Goal: Task Accomplishment & Management: Complete application form

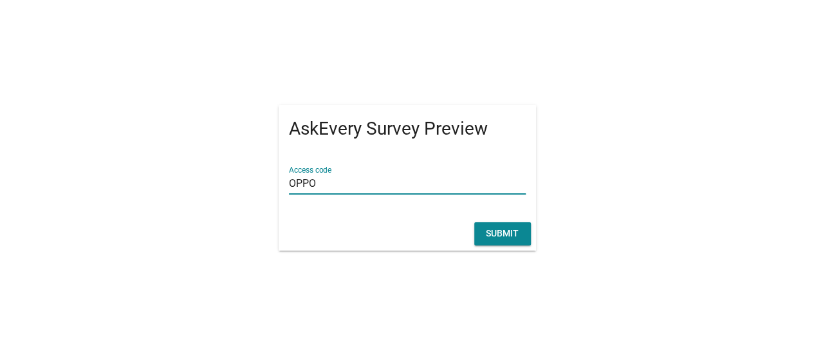
type input "OPPO"
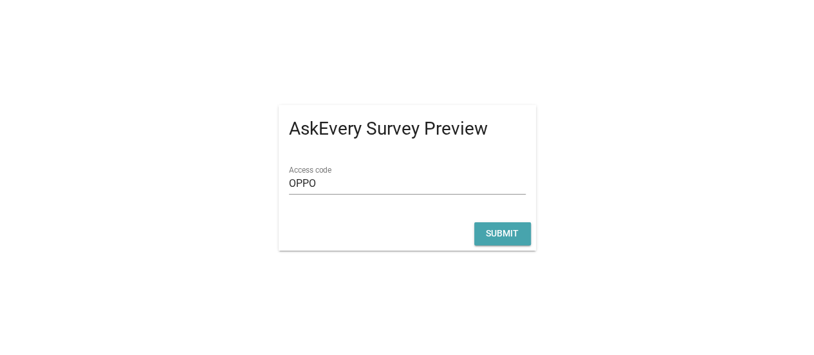
click at [519, 237] on div "Submit" at bounding box center [503, 233] width 36 height 14
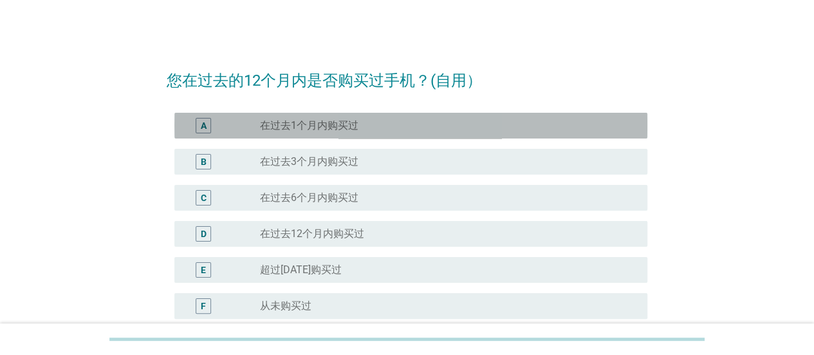
click at [387, 128] on div "radio_button_unchecked 在过去1个月内购买过" at bounding box center [443, 125] width 367 height 13
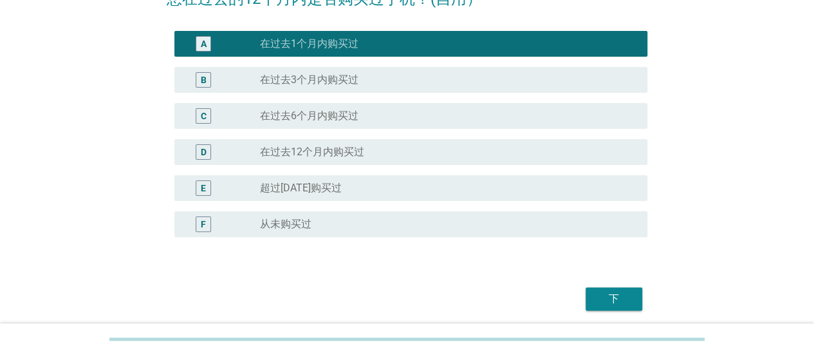
scroll to position [130, 0]
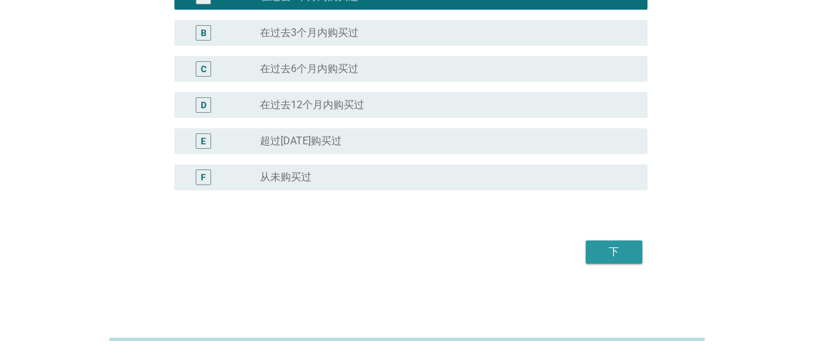
click at [627, 246] on button "下" at bounding box center [614, 251] width 57 height 23
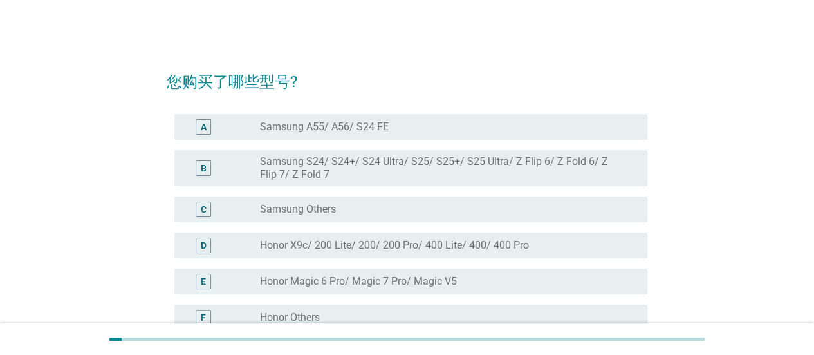
click at [403, 129] on div "radio_button_unchecked Samsung A55/ A56/ S24 FE" at bounding box center [443, 126] width 367 height 13
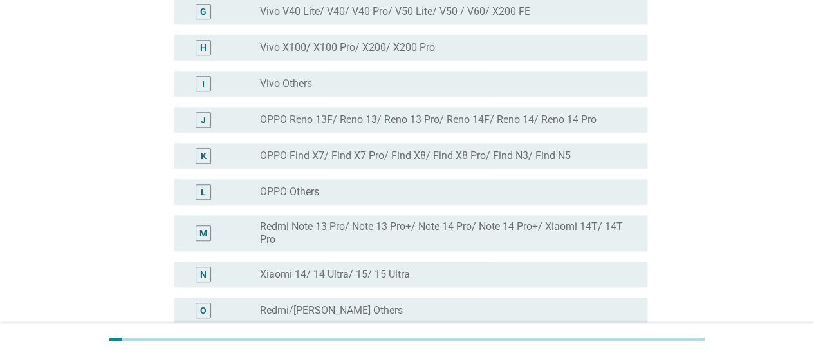
scroll to position [511, 0]
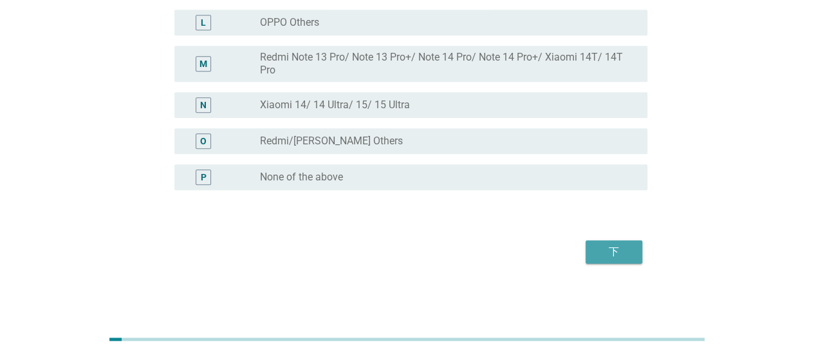
click at [625, 249] on div "下" at bounding box center [614, 251] width 36 height 15
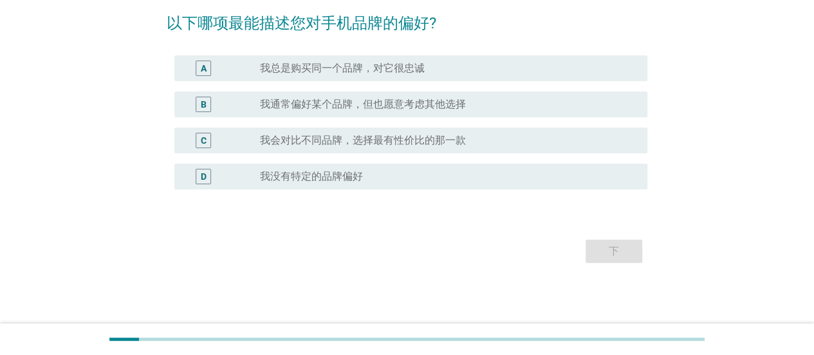
scroll to position [0, 0]
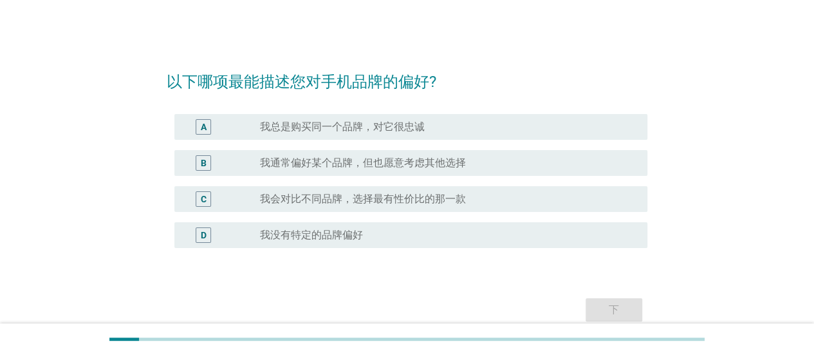
click at [481, 159] on div "radio_button_unchecked 我通常偏好某个品牌，但也愿意考虑其他选择" at bounding box center [443, 162] width 367 height 13
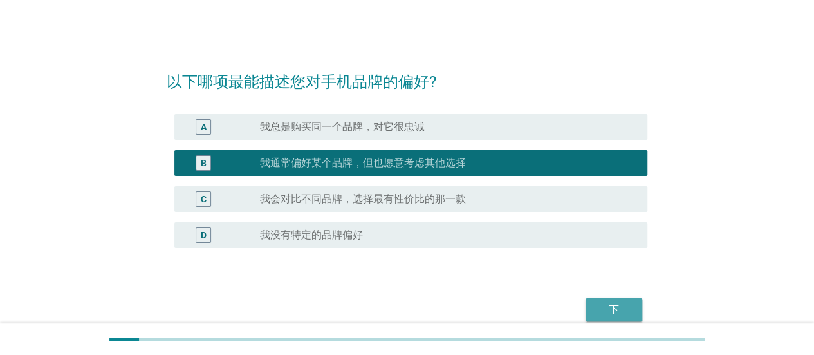
click at [625, 316] on div "下" at bounding box center [614, 309] width 36 height 15
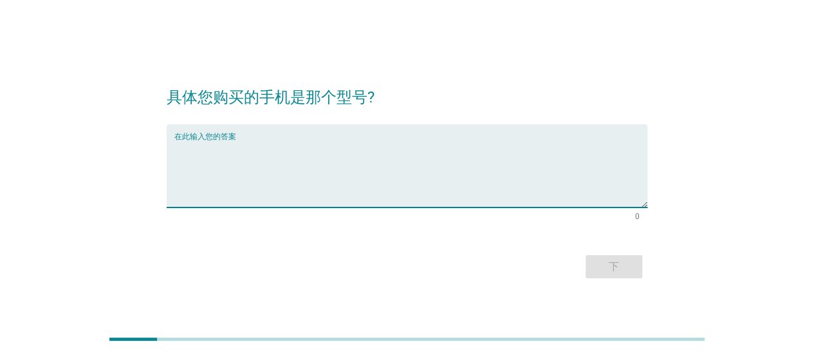
click at [416, 171] on textarea "在此输入您的答案" at bounding box center [410, 174] width 473 height 68
type textarea "S"
type textarea "S24 FE"
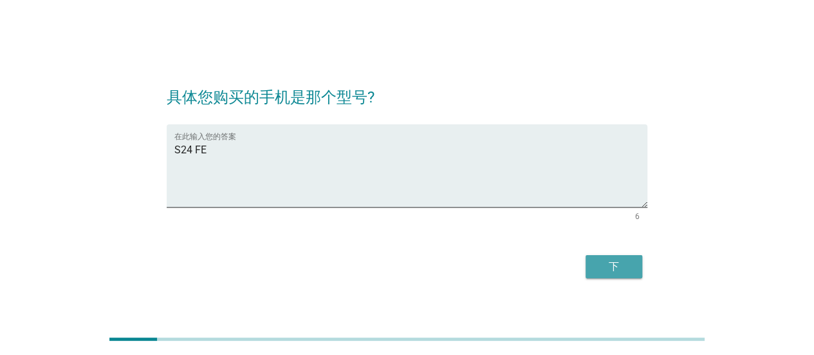
click at [616, 263] on div "下" at bounding box center [614, 266] width 36 height 15
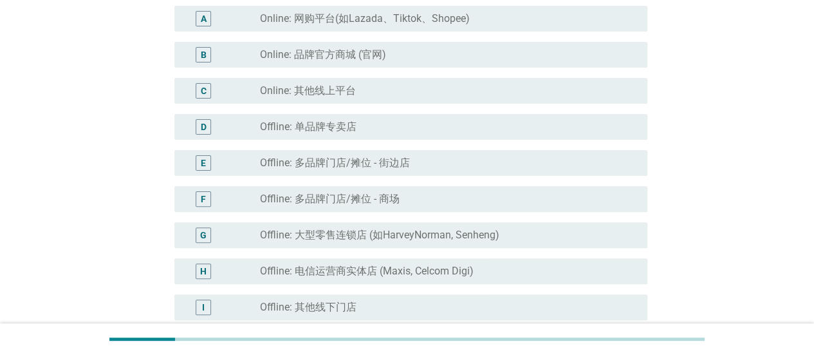
scroll to position [129, 0]
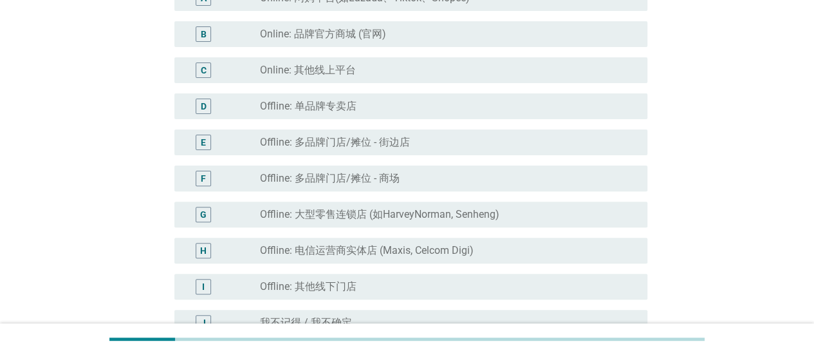
click at [438, 110] on div "radio_button_unchecked Offline: 单品牌专卖店" at bounding box center [443, 106] width 367 height 13
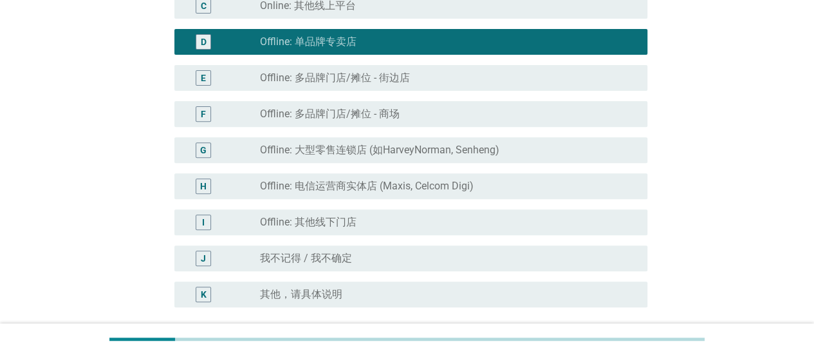
scroll to position [310, 0]
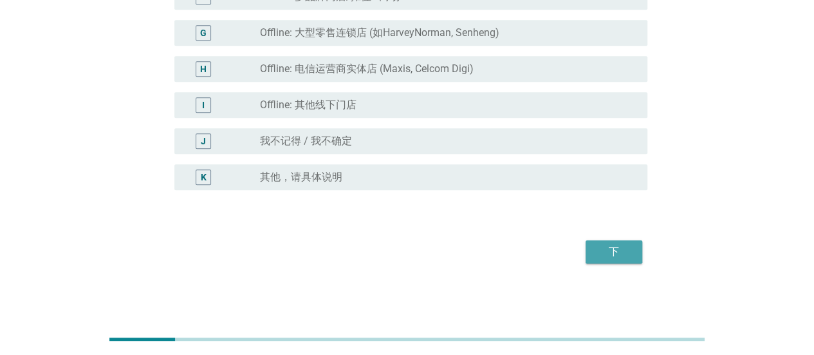
click at [615, 245] on div "下" at bounding box center [614, 251] width 36 height 15
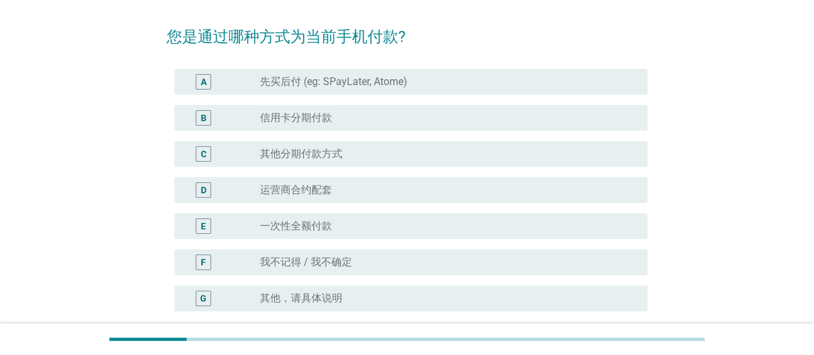
scroll to position [64, 0]
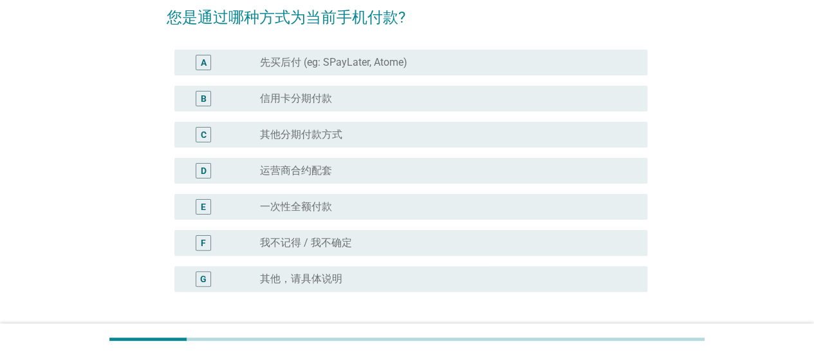
click at [414, 95] on div "radio_button_unchecked 信用卡分期付款" at bounding box center [443, 98] width 367 height 13
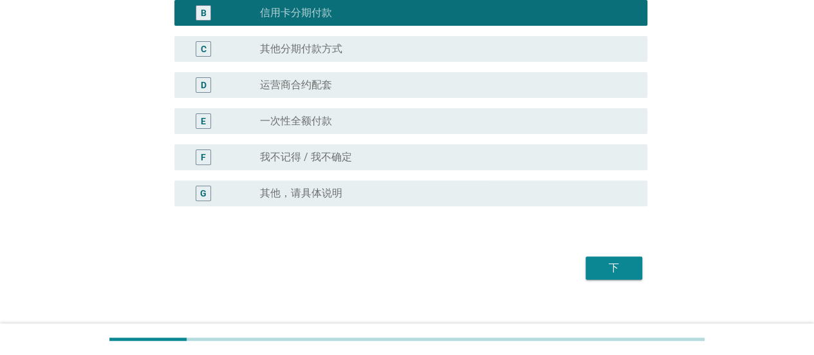
scroll to position [166, 0]
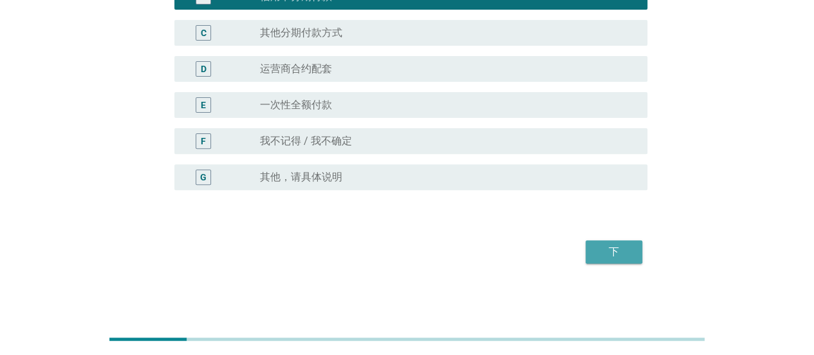
click at [620, 245] on div "下" at bounding box center [614, 251] width 36 height 15
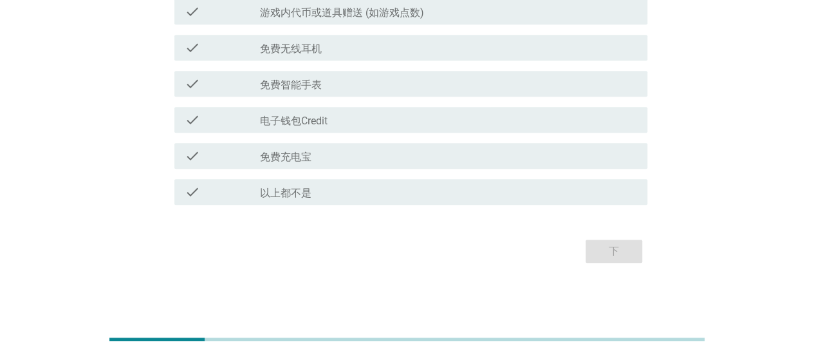
scroll to position [201, 0]
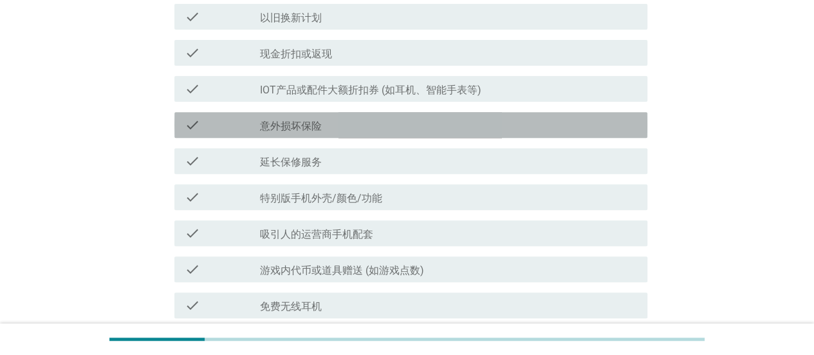
click at [369, 129] on div "check_box_outline_blank 意外损坏保险" at bounding box center [448, 124] width 377 height 15
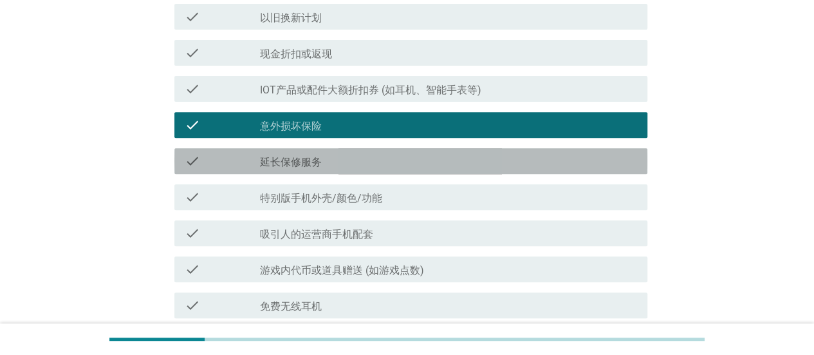
click at [390, 165] on div "check_box_outline_blank 延长保修服务" at bounding box center [448, 160] width 377 height 15
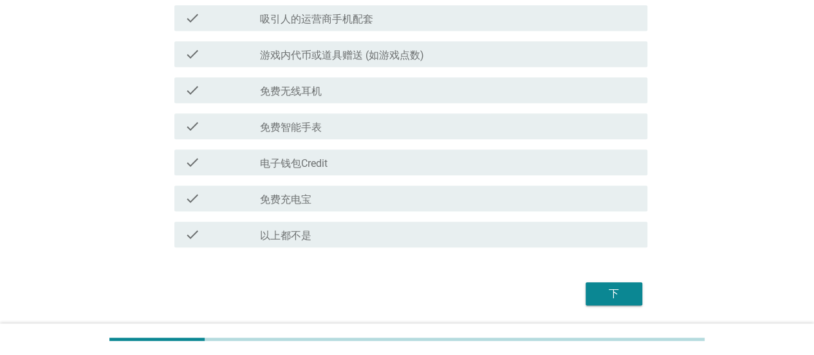
scroll to position [458, 0]
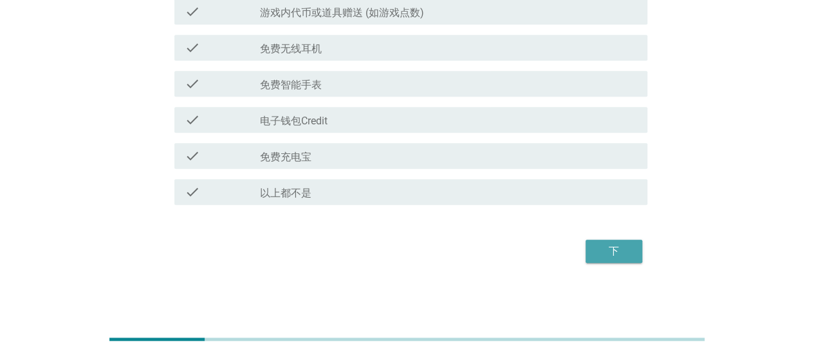
click at [616, 254] on div "下" at bounding box center [614, 250] width 36 height 15
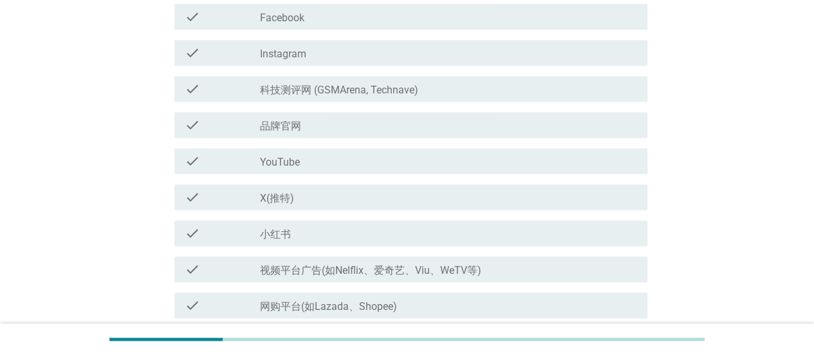
scroll to position [643, 0]
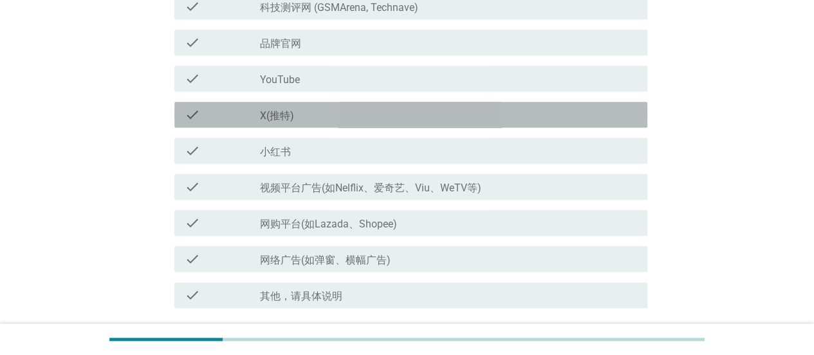
click at [405, 116] on div "check_box_outline_blank X(推特)" at bounding box center [448, 114] width 377 height 15
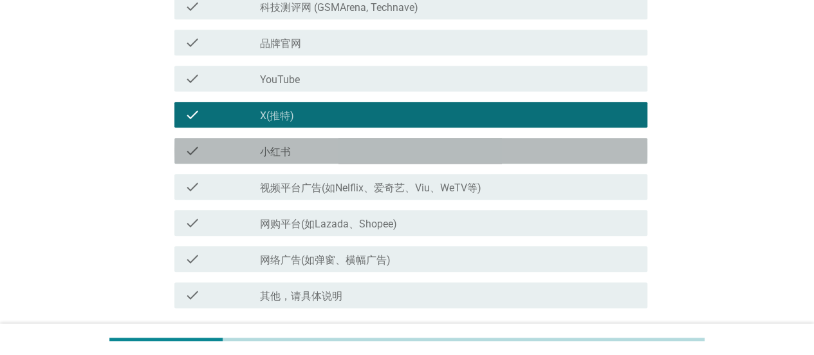
click at [394, 149] on div "check_box_outline_blank 小红书" at bounding box center [448, 150] width 377 height 15
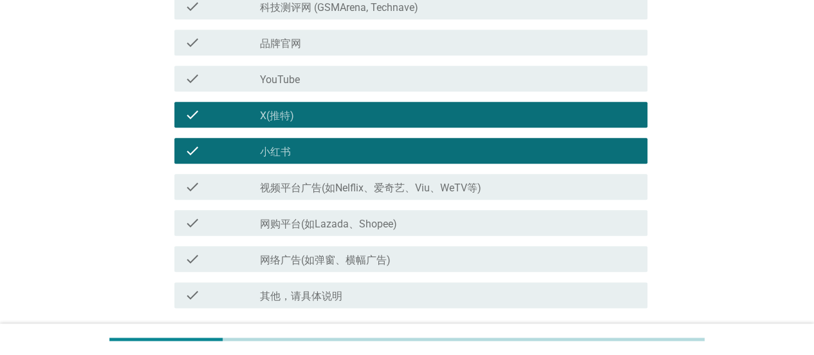
scroll to position [746, 0]
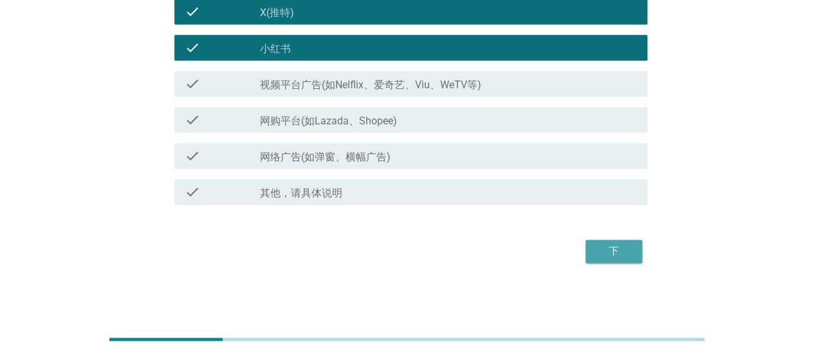
click at [616, 245] on div "下" at bounding box center [614, 250] width 36 height 15
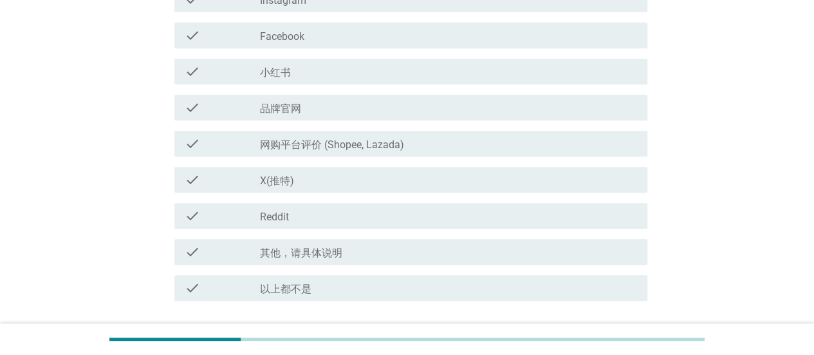
scroll to position [322, 0]
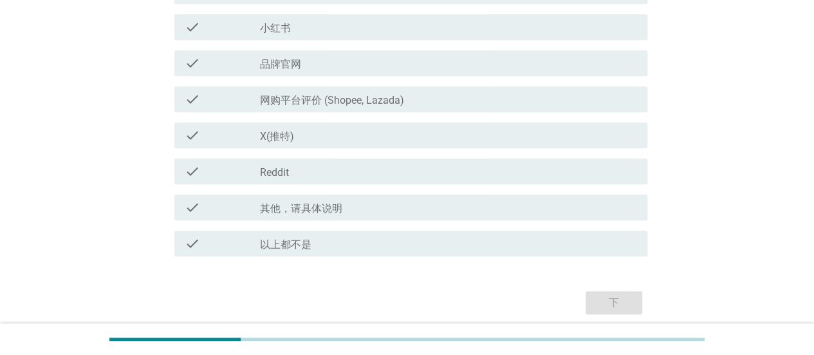
click at [422, 110] on div "check check_box_outline_blank 网购平台评价 (Shopee, Lazada)" at bounding box center [410, 99] width 473 height 26
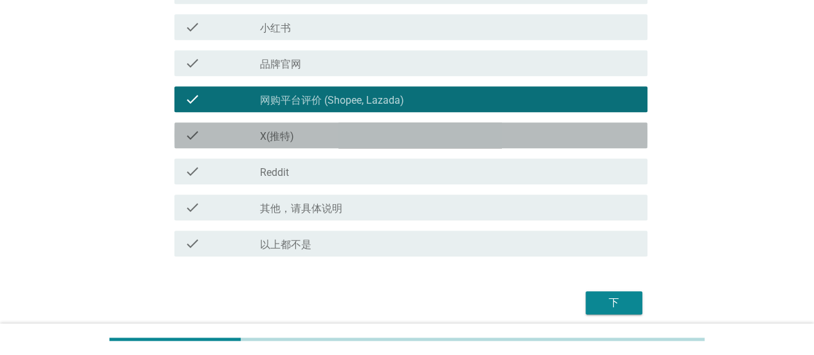
click at [424, 142] on div "check check_box_outline_blank X(推特)" at bounding box center [410, 135] width 473 height 26
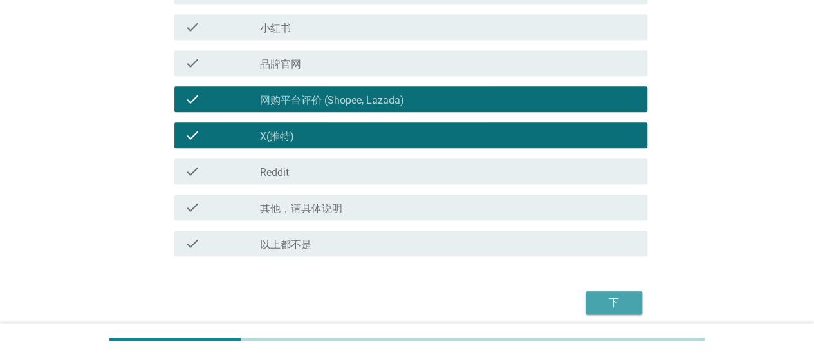
click at [618, 295] on div "下" at bounding box center [614, 302] width 36 height 15
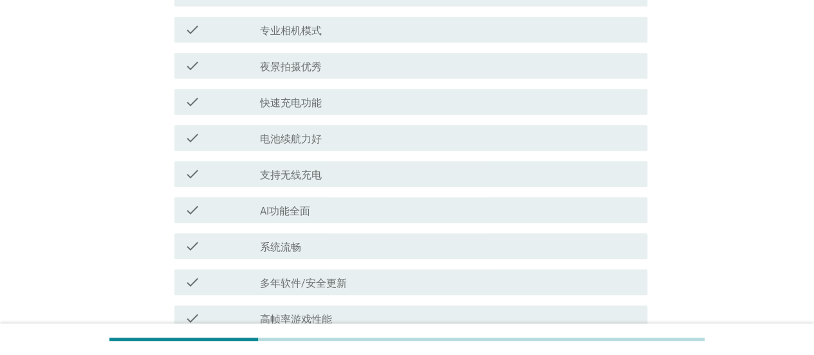
scroll to position [450, 0]
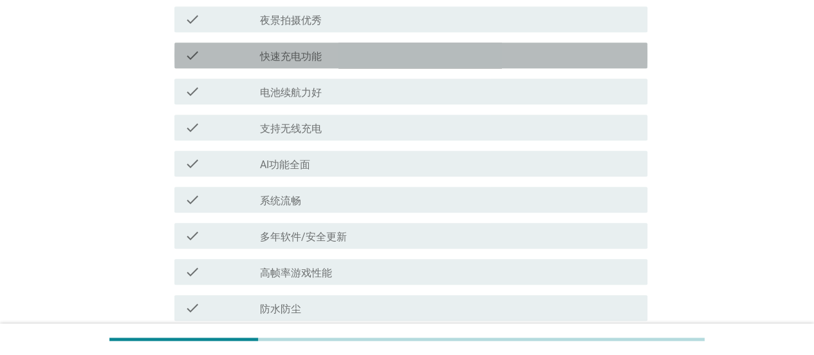
click at [404, 53] on div "check_box_outline_blank 快速充电功能" at bounding box center [448, 55] width 377 height 15
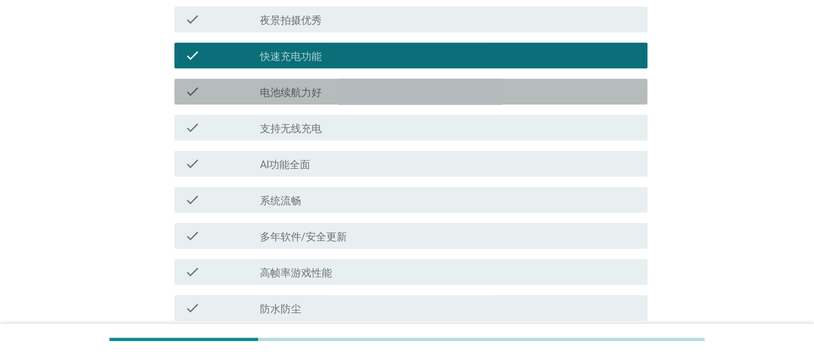
click at [398, 88] on div "check_box_outline_blank 电池续航力好" at bounding box center [448, 91] width 377 height 15
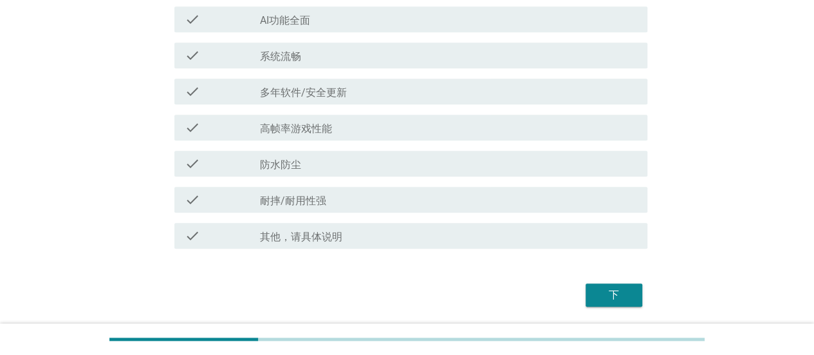
scroll to position [638, 0]
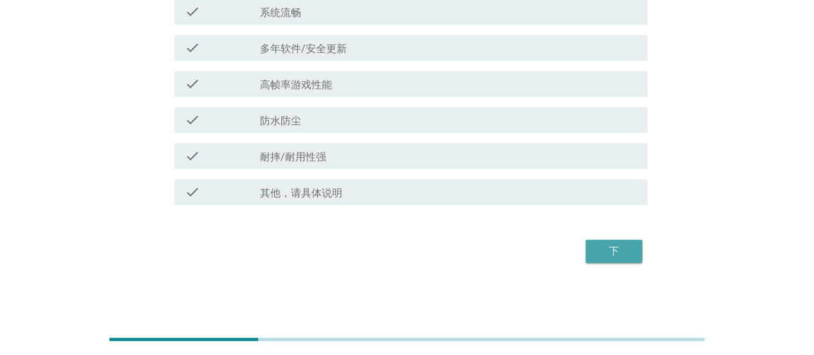
click at [609, 246] on div "下" at bounding box center [614, 250] width 36 height 15
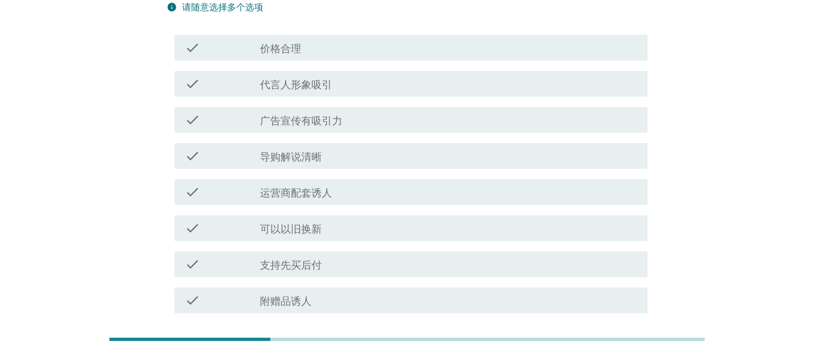
scroll to position [44, 0]
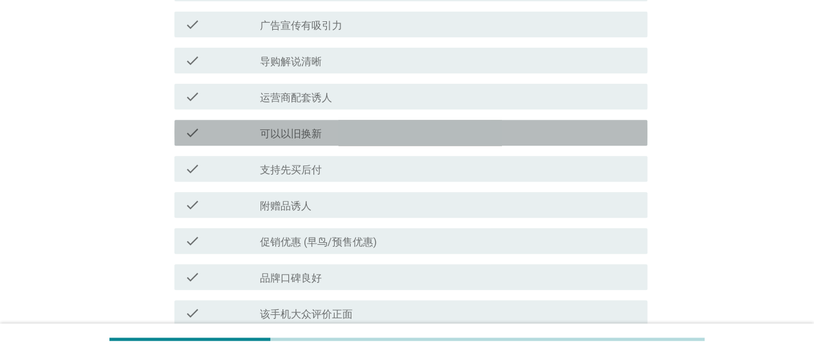
click at [432, 140] on div "check_box_outline_blank 可以以旧换新" at bounding box center [448, 132] width 377 height 15
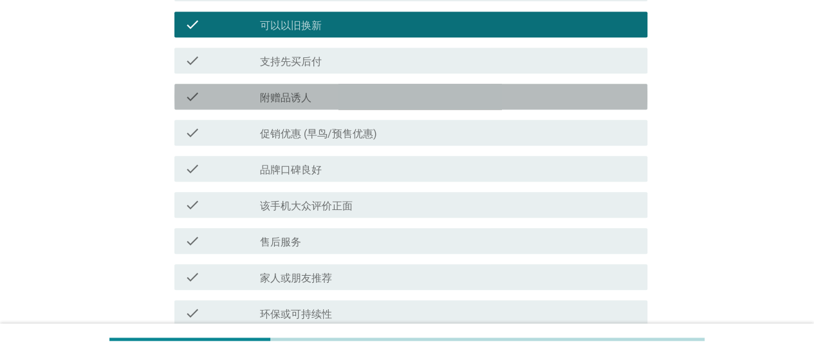
click at [364, 108] on div "check check_box_outline_blank 附赠品诱人" at bounding box center [410, 97] width 473 height 26
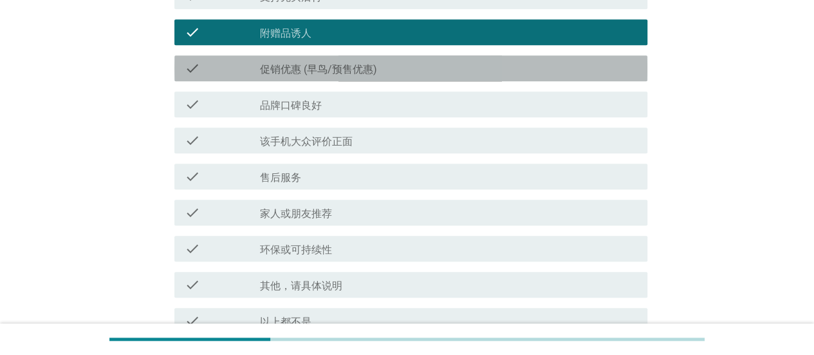
click at [403, 74] on div "check_box_outline_blank 促销优惠 (早鸟/预售优惠)" at bounding box center [448, 67] width 377 height 15
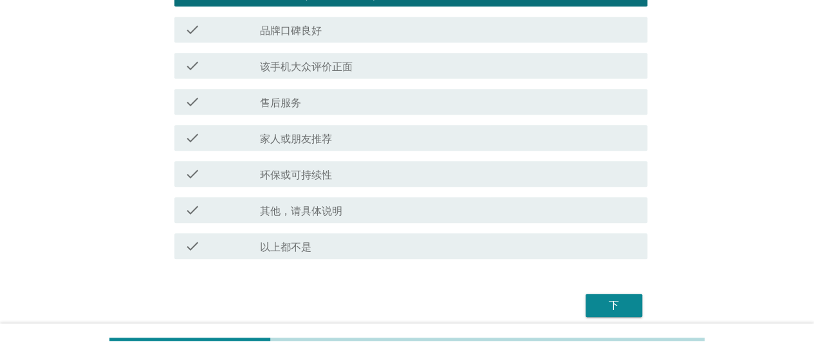
scroll to position [494, 0]
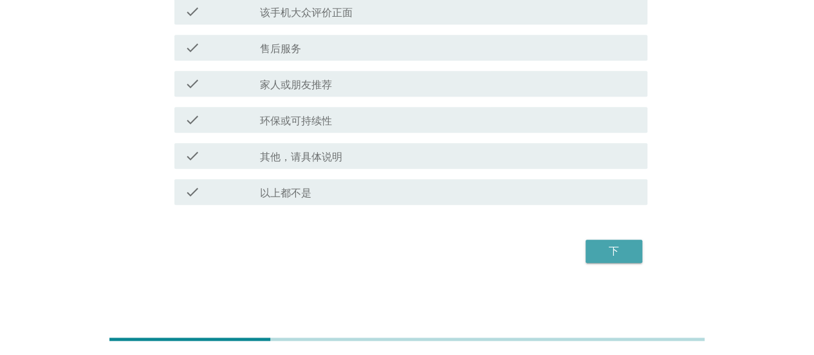
click at [587, 249] on button "下" at bounding box center [614, 250] width 57 height 23
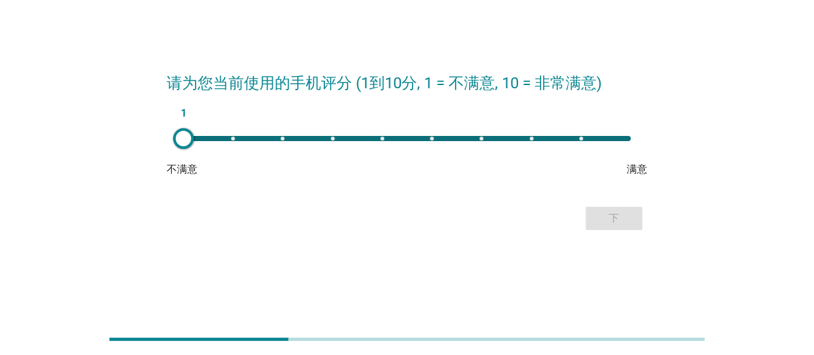
scroll to position [0, 0]
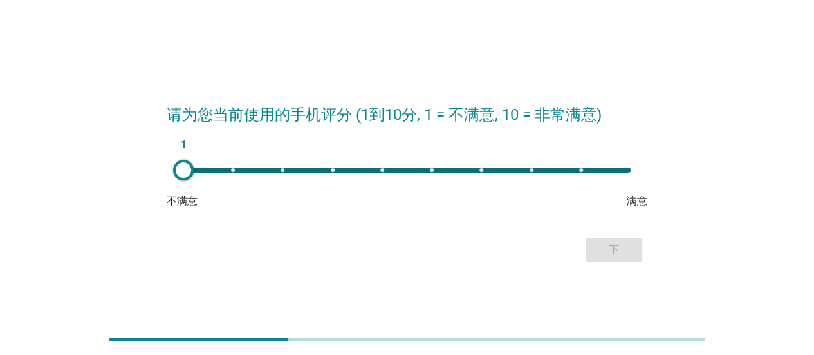
click at [441, 167] on div "1" at bounding box center [406, 169] width 447 height 5
type input "6"
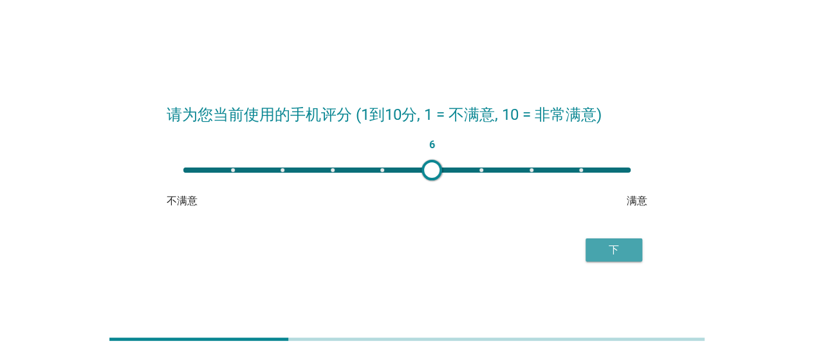
click at [619, 245] on div "下" at bounding box center [614, 249] width 36 height 15
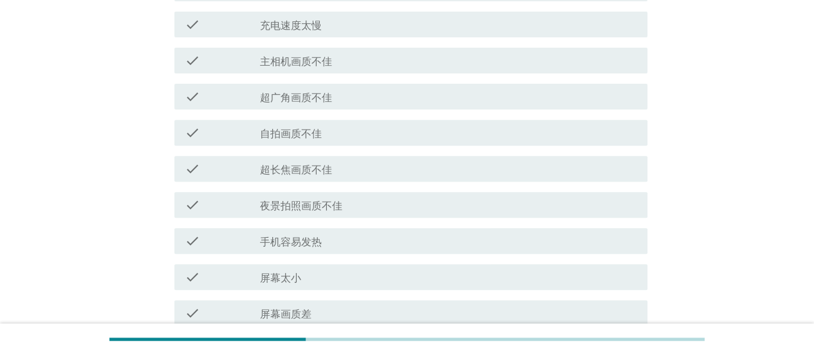
click at [405, 113] on div "check check_box_outline_blank 超广角画质不佳" at bounding box center [407, 97] width 481 height 36
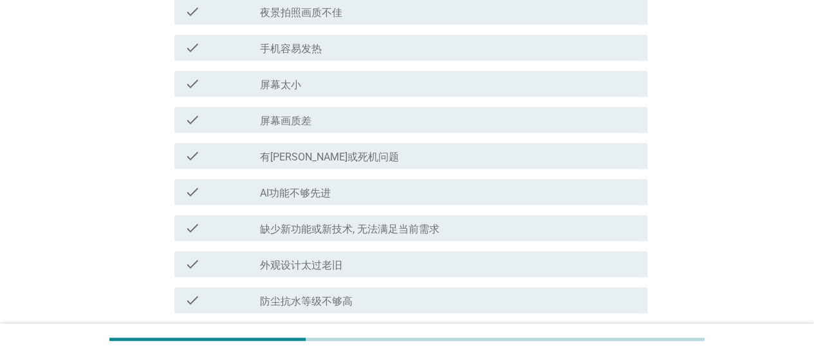
click at [390, 77] on div "check_box_outline_blank 屏幕太小" at bounding box center [448, 83] width 377 height 15
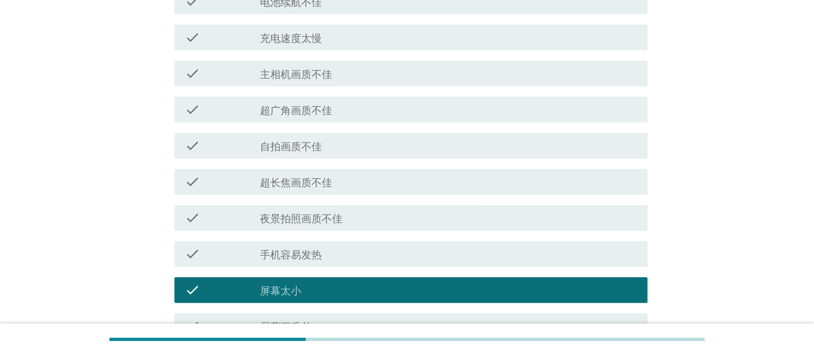
click at [374, 73] on div "check_box_outline_blank 主相机画质不佳" at bounding box center [448, 73] width 377 height 15
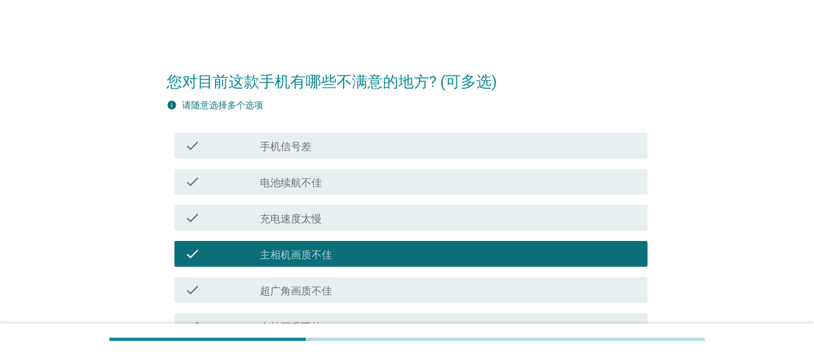
click at [367, 162] on div "check check_box_outline_blank 手机信号差" at bounding box center [407, 145] width 481 height 36
click at [393, 134] on div "check check_box_outline_blank 手机信号差" at bounding box center [410, 146] width 473 height 26
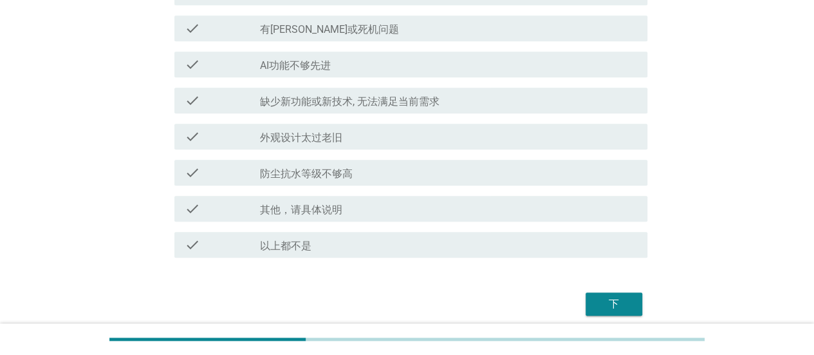
scroll to position [566, 0]
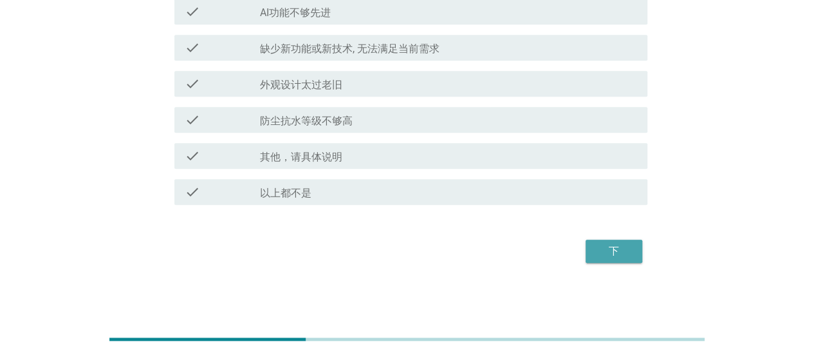
click at [603, 249] on div "下" at bounding box center [614, 250] width 36 height 15
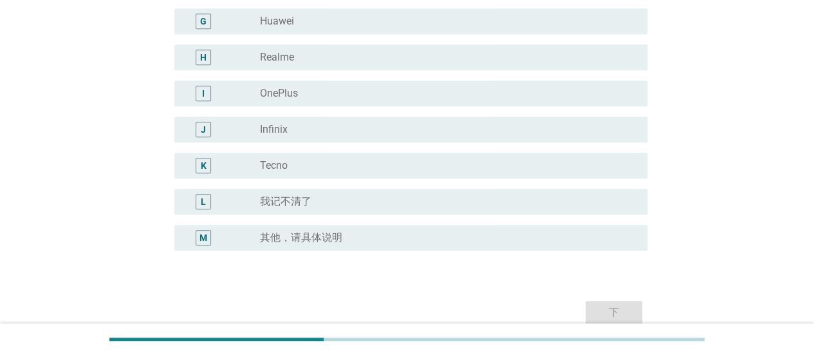
scroll to position [193, 0]
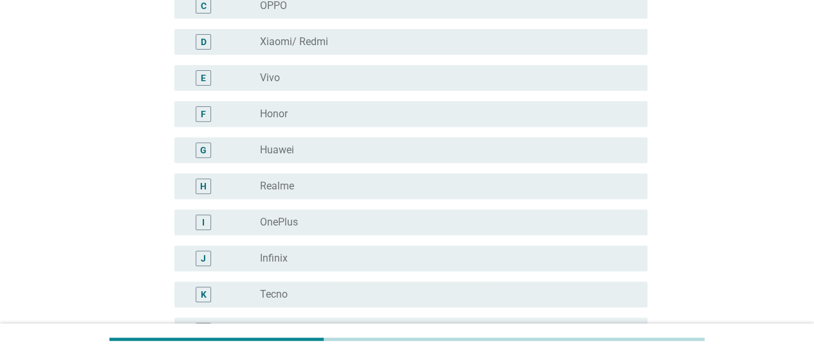
click at [320, 82] on div "radio_button_unchecked Vivo" at bounding box center [443, 77] width 367 height 13
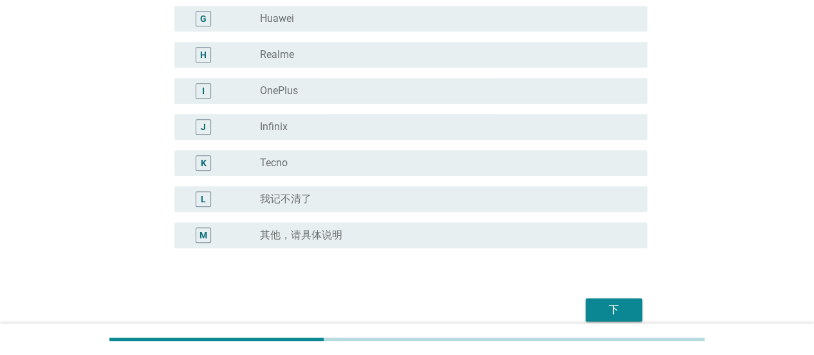
scroll to position [382, 0]
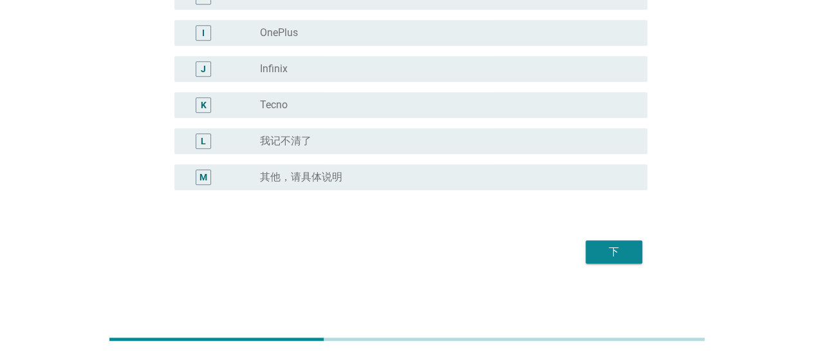
click at [604, 248] on div "下" at bounding box center [614, 251] width 36 height 15
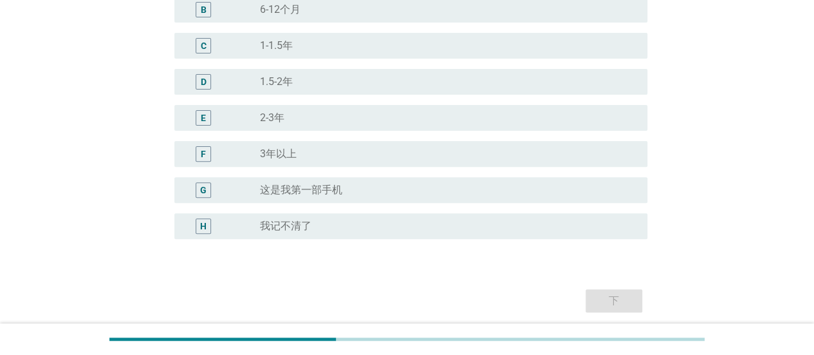
scroll to position [202, 0]
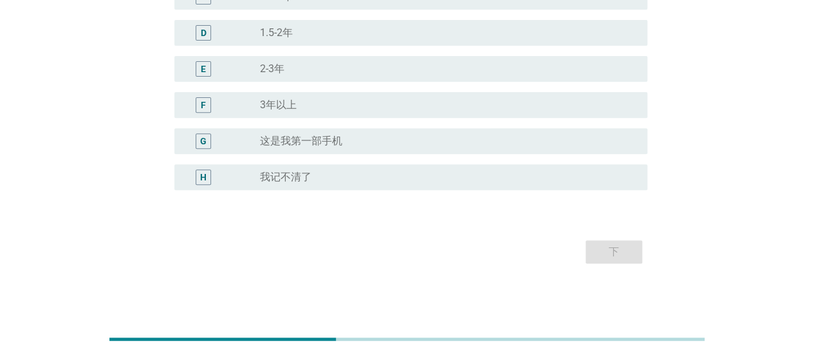
click at [429, 66] on div "radio_button_unchecked 2-3年" at bounding box center [443, 68] width 367 height 13
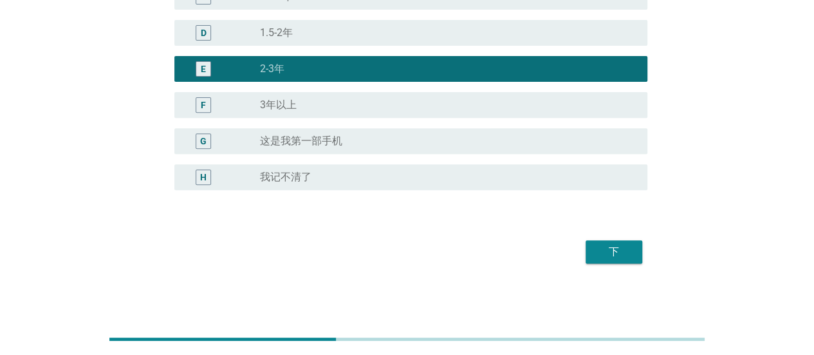
click at [605, 254] on div "下" at bounding box center [614, 251] width 36 height 15
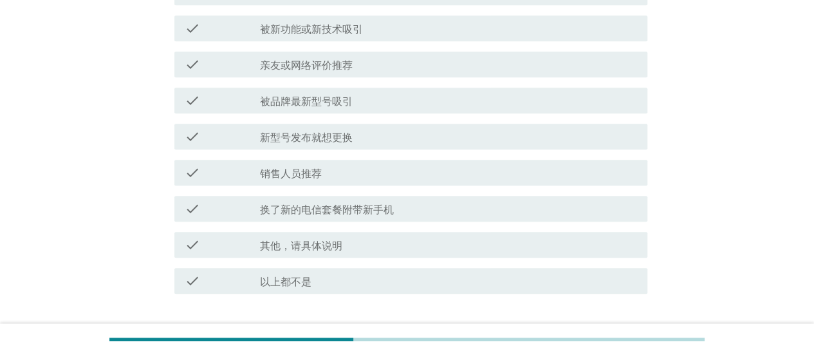
scroll to position [579, 0]
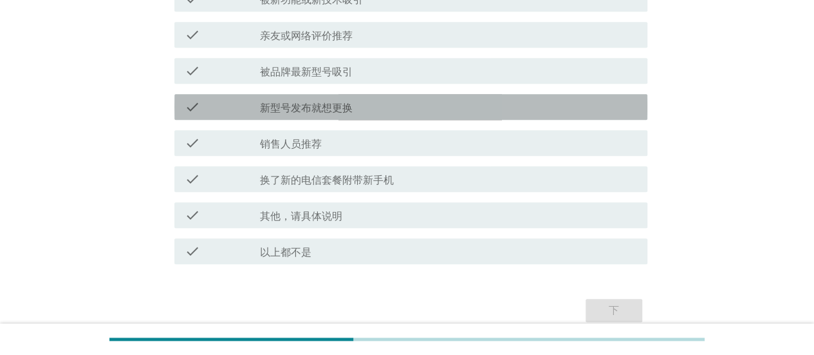
click at [403, 104] on div "check_box_outline_blank 新型号发布就想更换" at bounding box center [448, 106] width 377 height 15
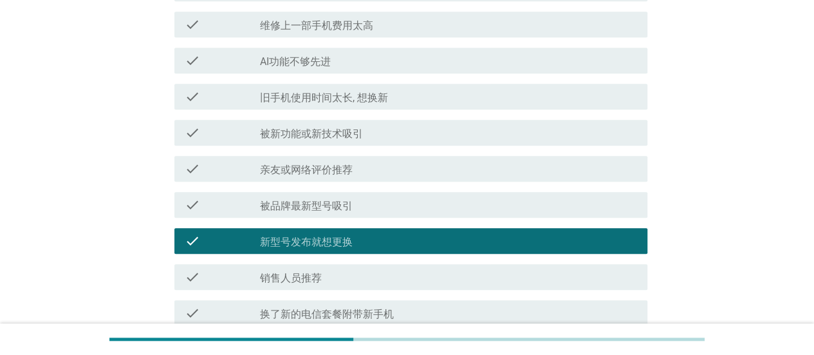
scroll to position [638, 0]
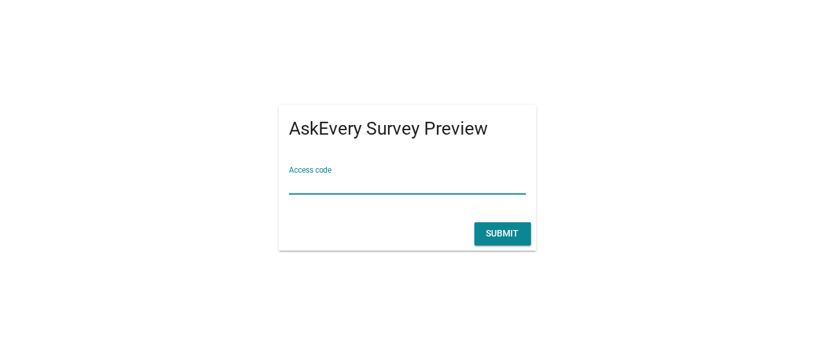
click at [412, 187] on input "Access code" at bounding box center [407, 183] width 237 height 21
type input "OPPO"
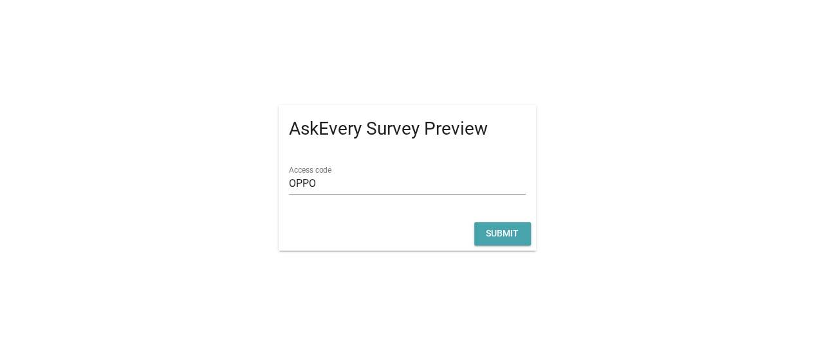
click at [499, 235] on div "Submit" at bounding box center [503, 233] width 36 height 14
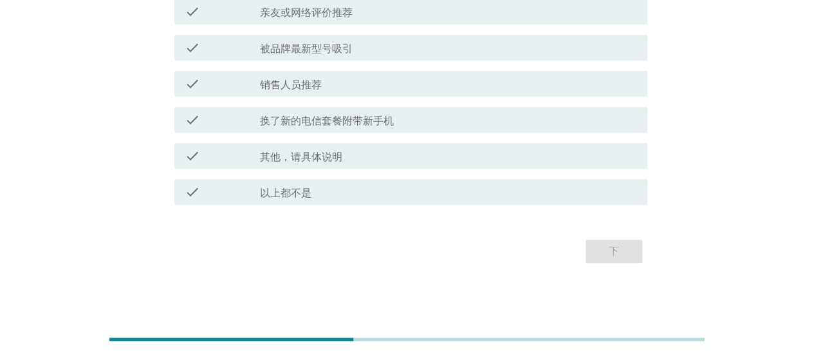
scroll to position [409, 0]
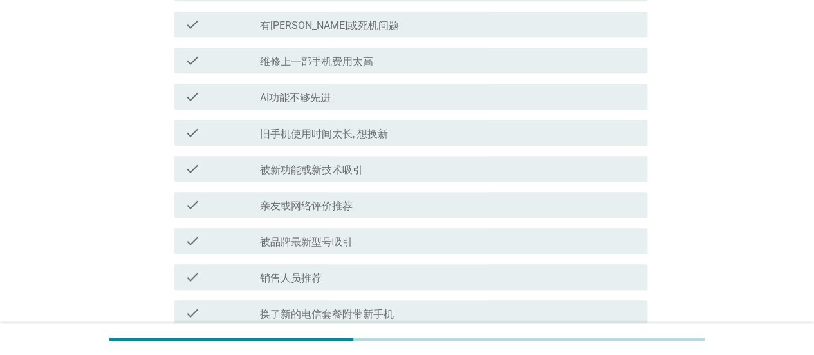
click at [388, 162] on div "check_box_outline_blank 被新功能或新技术吸引" at bounding box center [448, 168] width 377 height 15
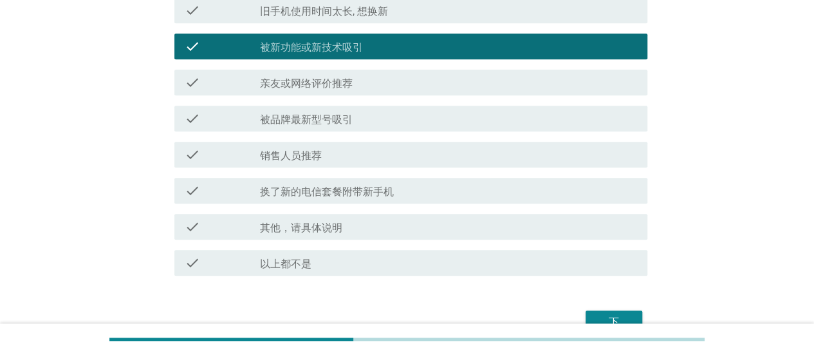
scroll to position [602, 0]
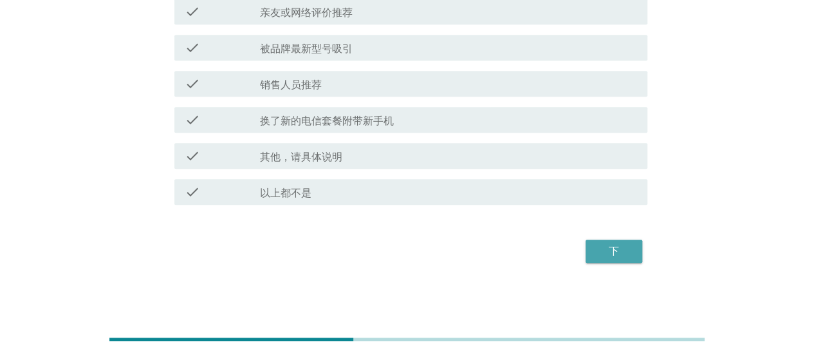
click at [632, 248] on button "下" at bounding box center [614, 250] width 57 height 23
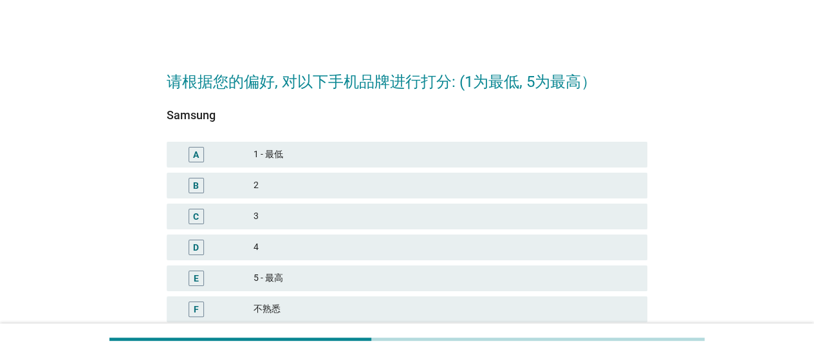
scroll to position [107, 0]
